Goal: Task Accomplishment & Management: Complete application form

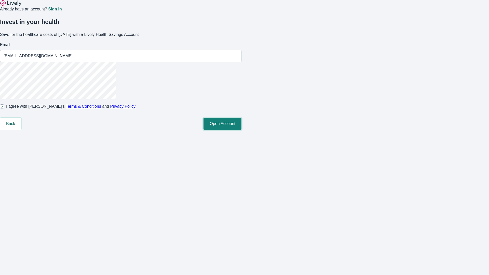
click at [242, 130] on button "Open Account" at bounding box center [223, 124] width 38 height 12
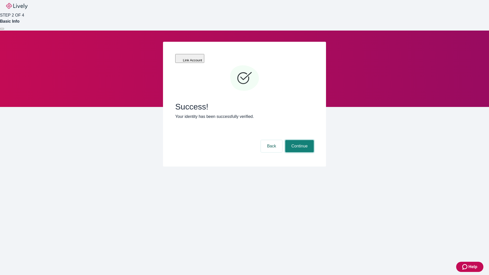
click at [299, 140] on button "Continue" at bounding box center [299, 146] width 29 height 12
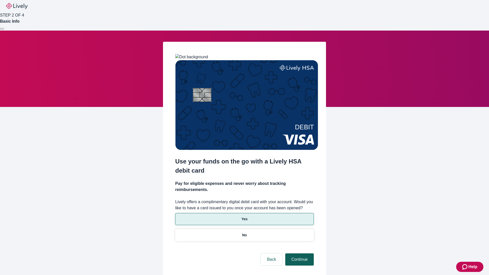
click at [244, 233] on p "No" at bounding box center [244, 235] width 5 height 5
click at [299, 254] on button "Continue" at bounding box center [299, 260] width 29 height 12
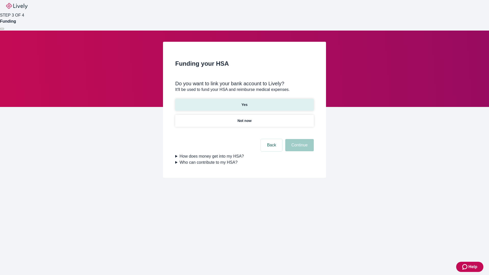
click at [244, 102] on p "Yes" at bounding box center [245, 104] width 6 height 5
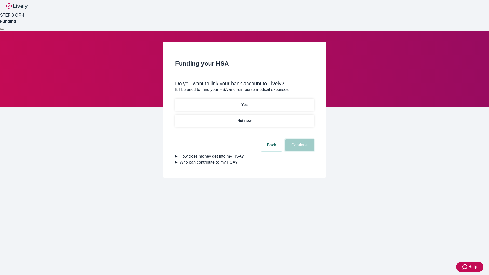
click at [299, 139] on button "Continue" at bounding box center [299, 145] width 29 height 12
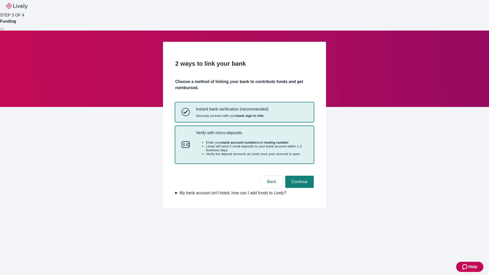
click at [251, 135] on p "Verify with micro-deposits" at bounding box center [252, 132] width 112 height 5
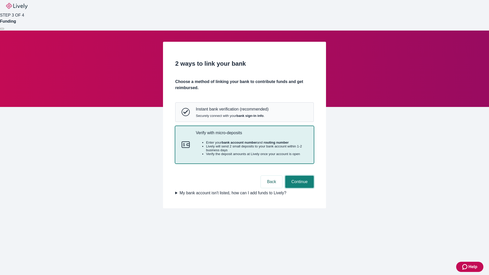
click at [299, 188] on button "Continue" at bounding box center [299, 182] width 29 height 12
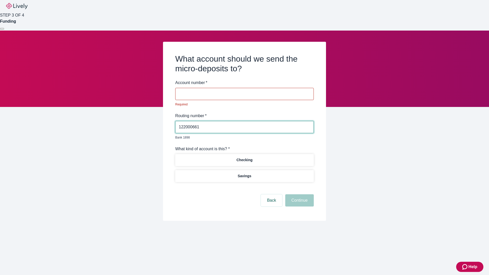
type input "122000661"
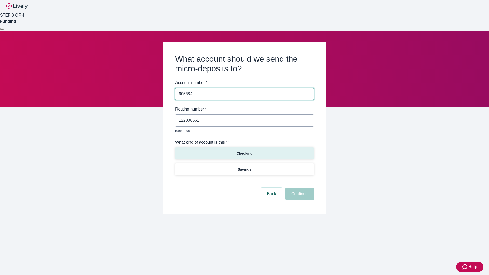
type input "905684"
click at [244, 151] on p "Checking" at bounding box center [244, 153] width 16 height 5
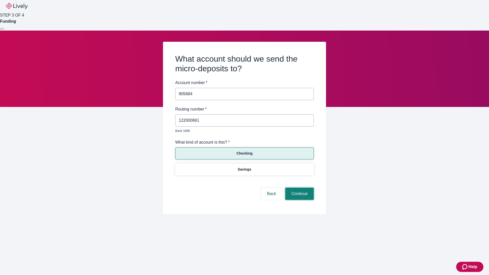
click at [299, 188] on button "Continue" at bounding box center [299, 194] width 29 height 12
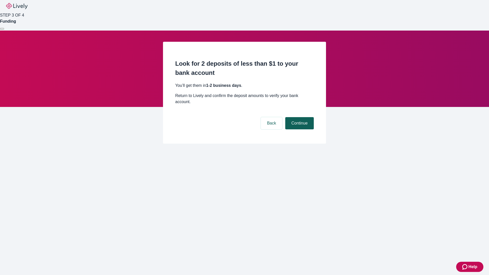
click at [299, 117] on button "Continue" at bounding box center [299, 123] width 29 height 12
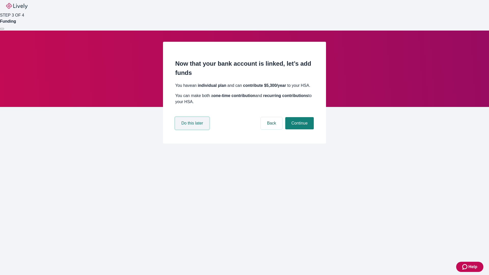
click at [193, 129] on button "Do this later" at bounding box center [192, 123] width 34 height 12
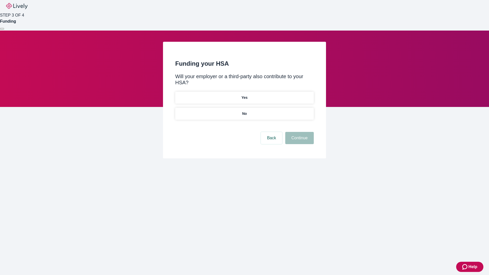
click at [244, 111] on p "No" at bounding box center [244, 113] width 5 height 5
click at [299, 132] on button "Continue" at bounding box center [299, 138] width 29 height 12
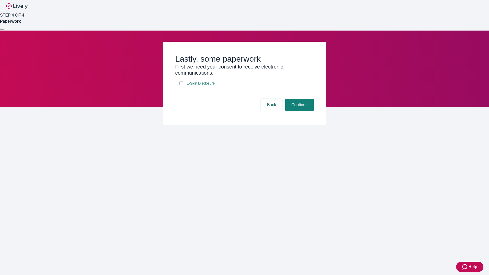
click at [181, 85] on input "E-Sign Disclosure" at bounding box center [181, 83] width 4 height 4
checkbox input "true"
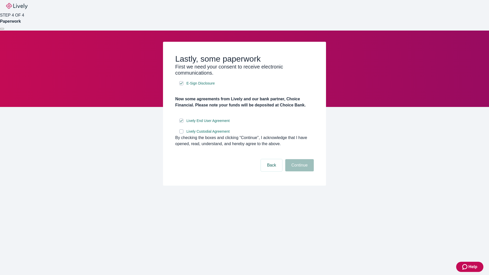
click at [181, 134] on input "Lively Custodial Agreement" at bounding box center [181, 131] width 4 height 4
checkbox input "true"
click at [299, 171] on button "Continue" at bounding box center [299, 165] width 29 height 12
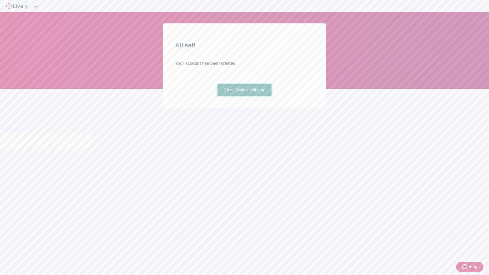
click at [244, 96] on link "Go to Lively dashboard" at bounding box center [245, 90] width 54 height 12
